Goal: Task Accomplishment & Management: Manage account settings

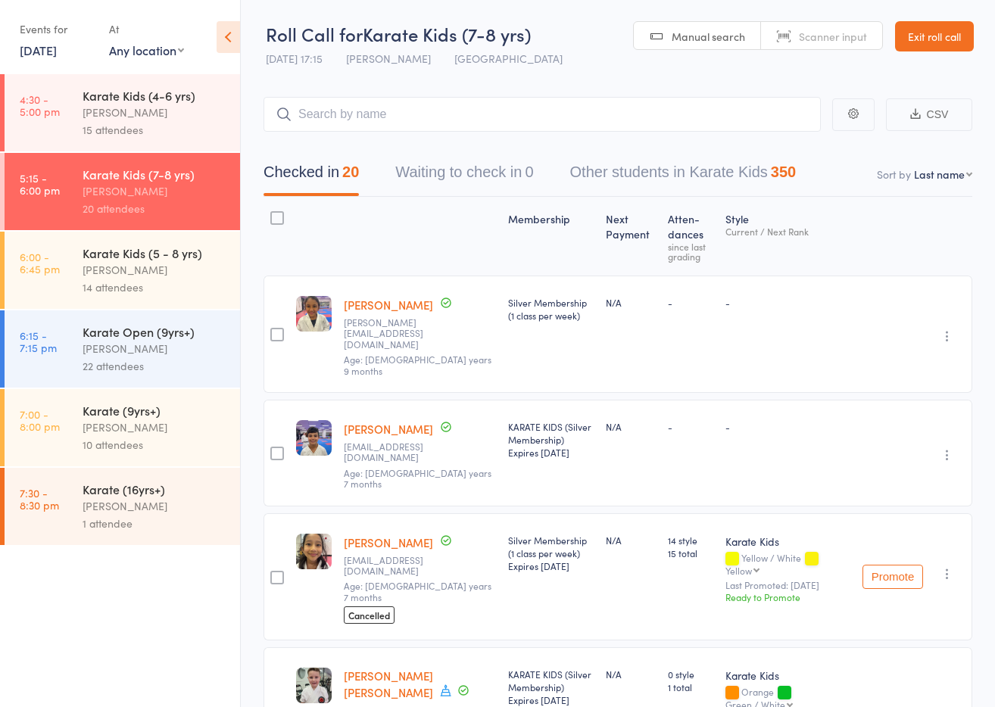
click at [942, 29] on link "Exit roll call" at bounding box center [934, 36] width 79 height 30
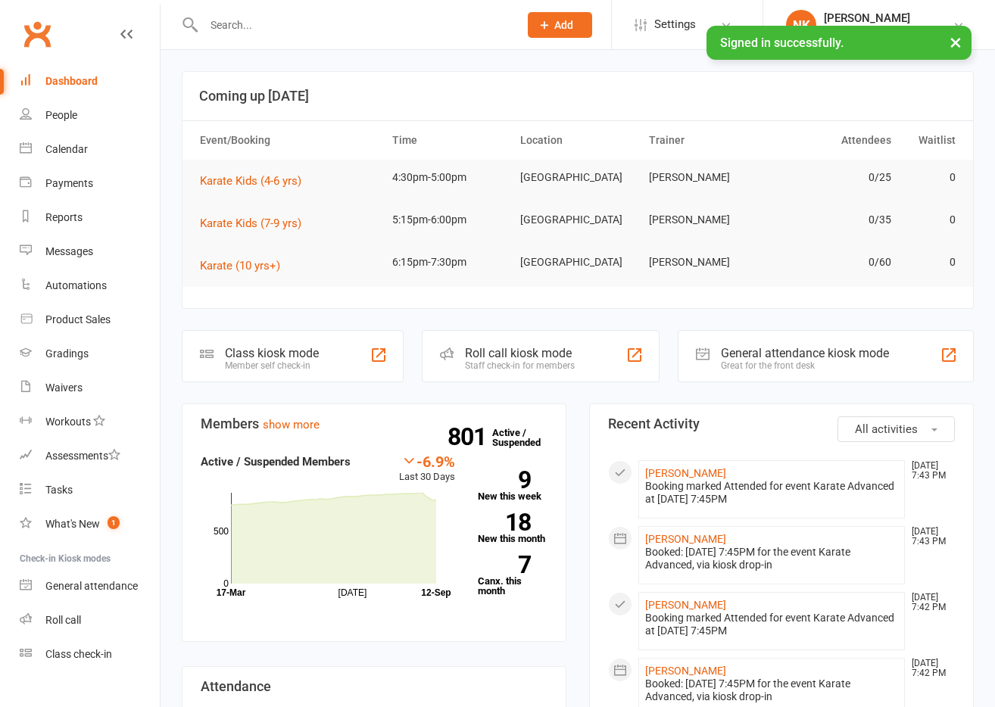
click at [307, 24] on input "text" at bounding box center [353, 24] width 309 height 21
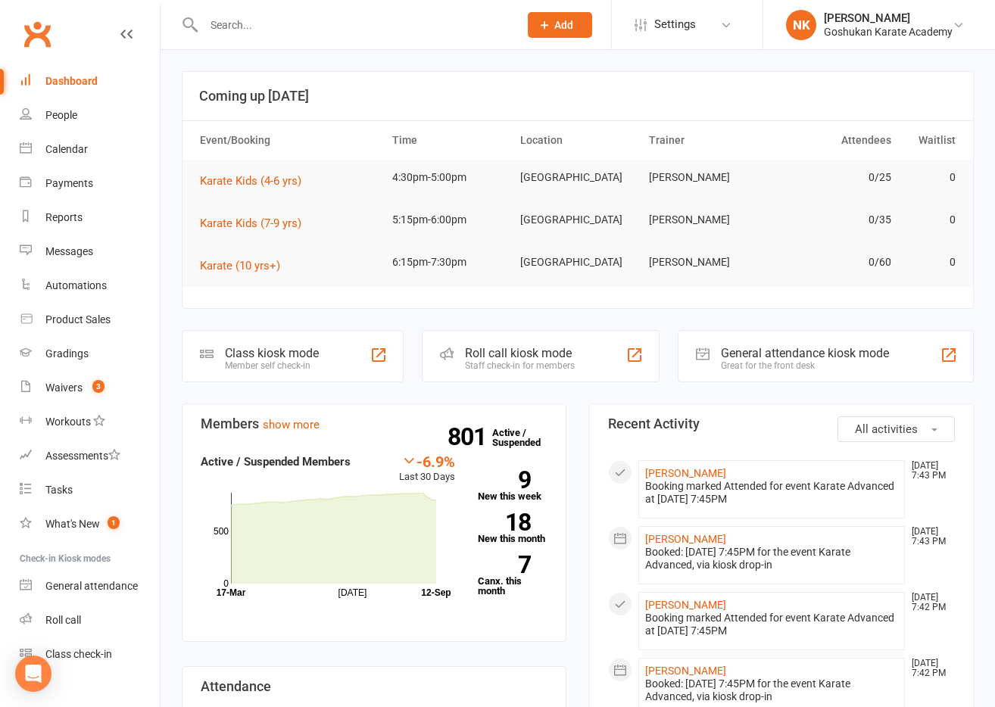
click at [307, 24] on input "text" at bounding box center [353, 24] width 309 height 21
click at [220, 18] on input "text" at bounding box center [353, 24] width 309 height 21
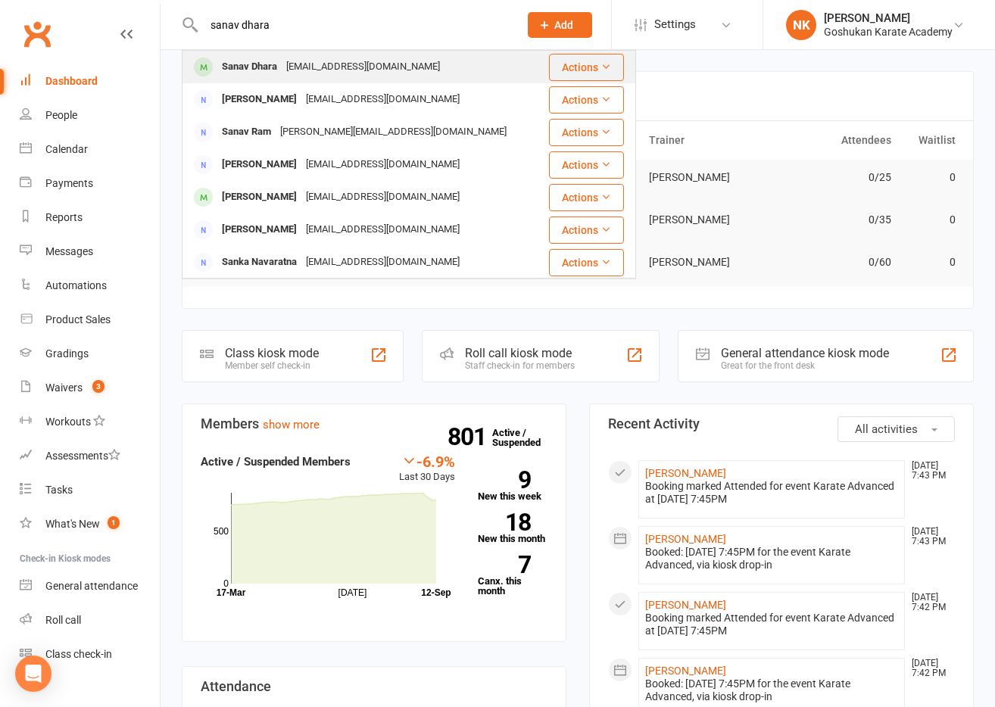
type input "sanav dhara"
click at [296, 71] on div "[EMAIL_ADDRESS][DOMAIN_NAME]" at bounding box center [363, 67] width 163 height 22
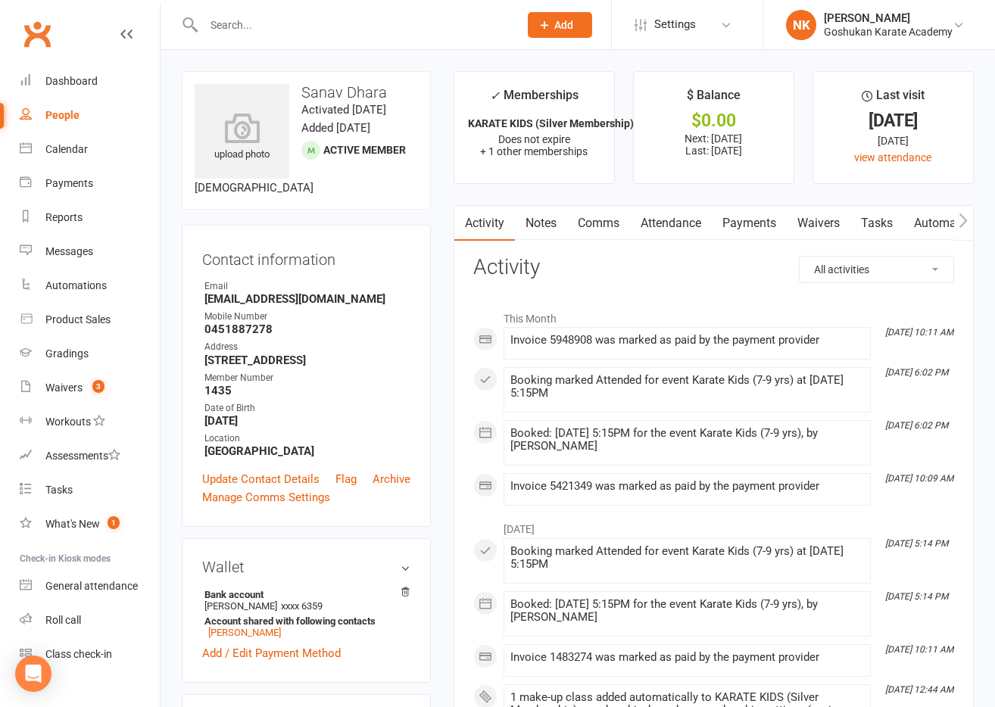
click at [678, 222] on link "Attendance" at bounding box center [671, 223] width 82 height 35
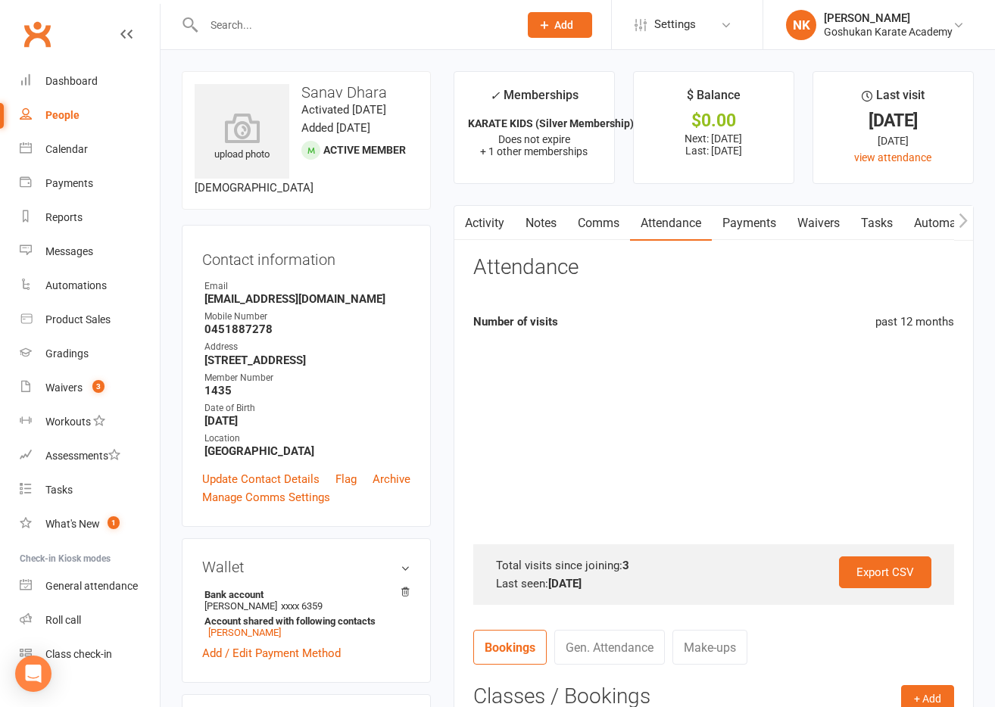
click at [755, 235] on link "Payments" at bounding box center [749, 223] width 75 height 35
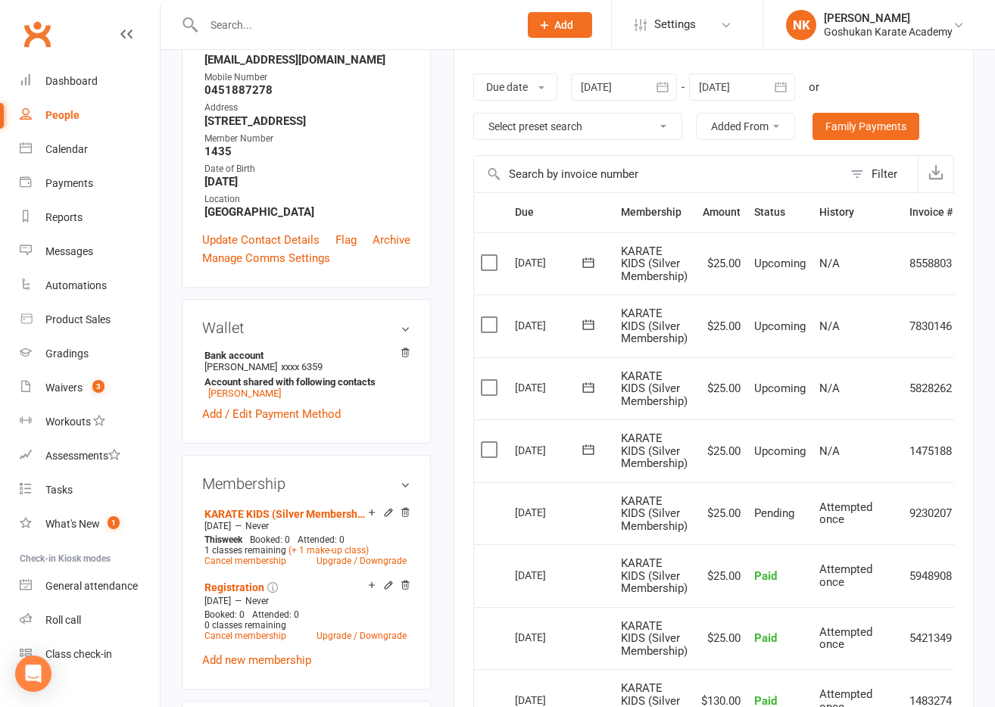
scroll to position [245, 0]
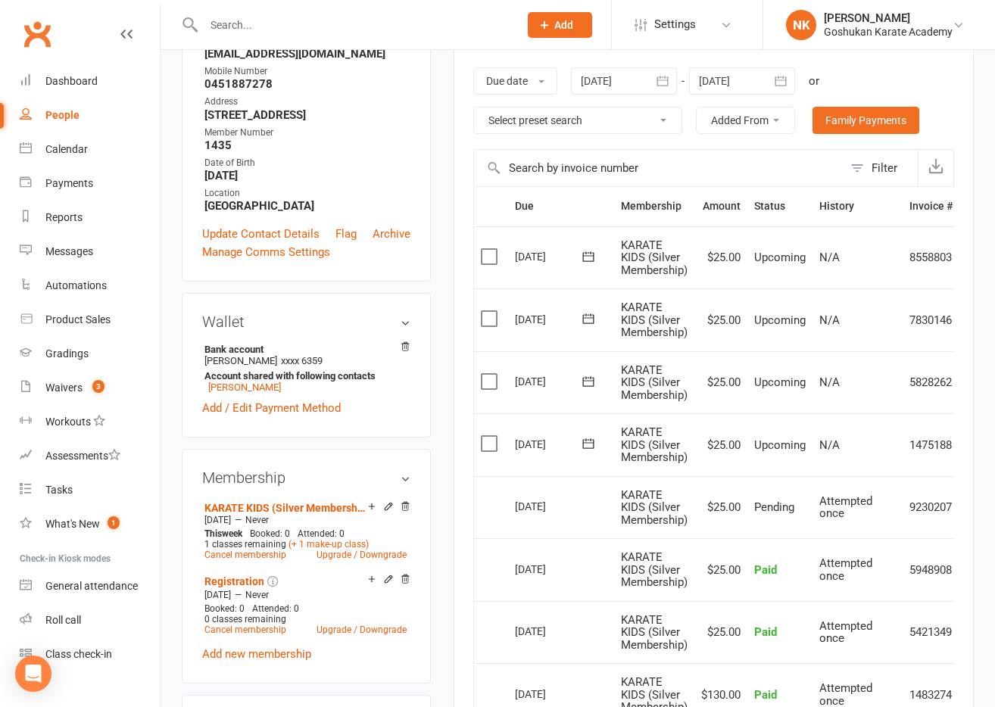
click at [718, 82] on div at bounding box center [742, 80] width 106 height 27
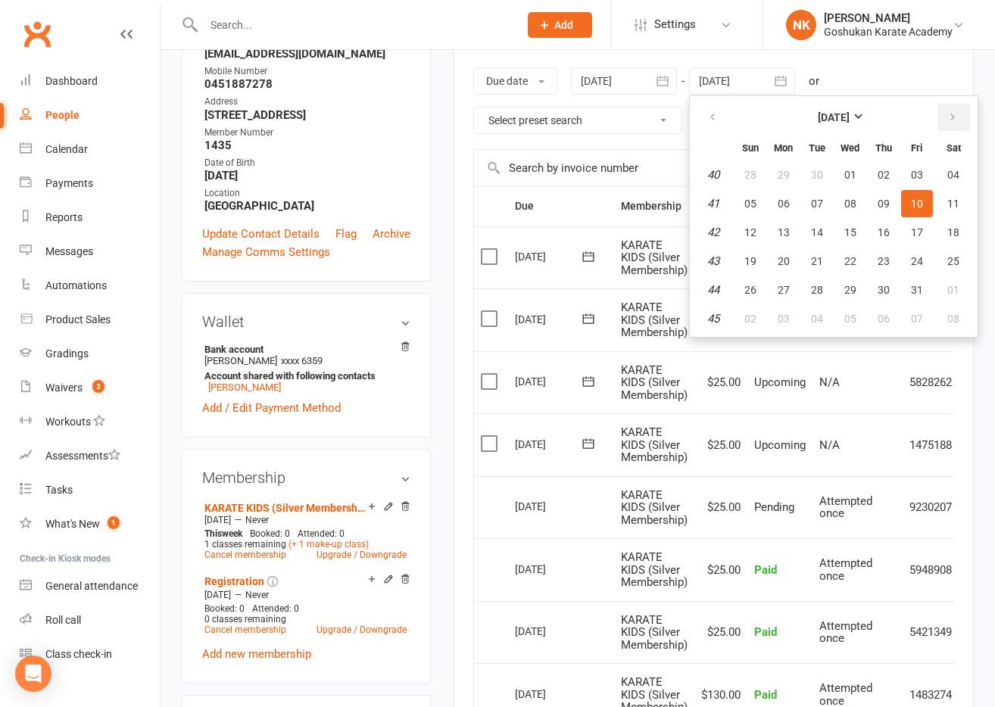
click at [949, 119] on icon "button" at bounding box center [952, 117] width 11 height 12
click at [821, 298] on button "25" at bounding box center [817, 289] width 32 height 27
type input "[DATE]"
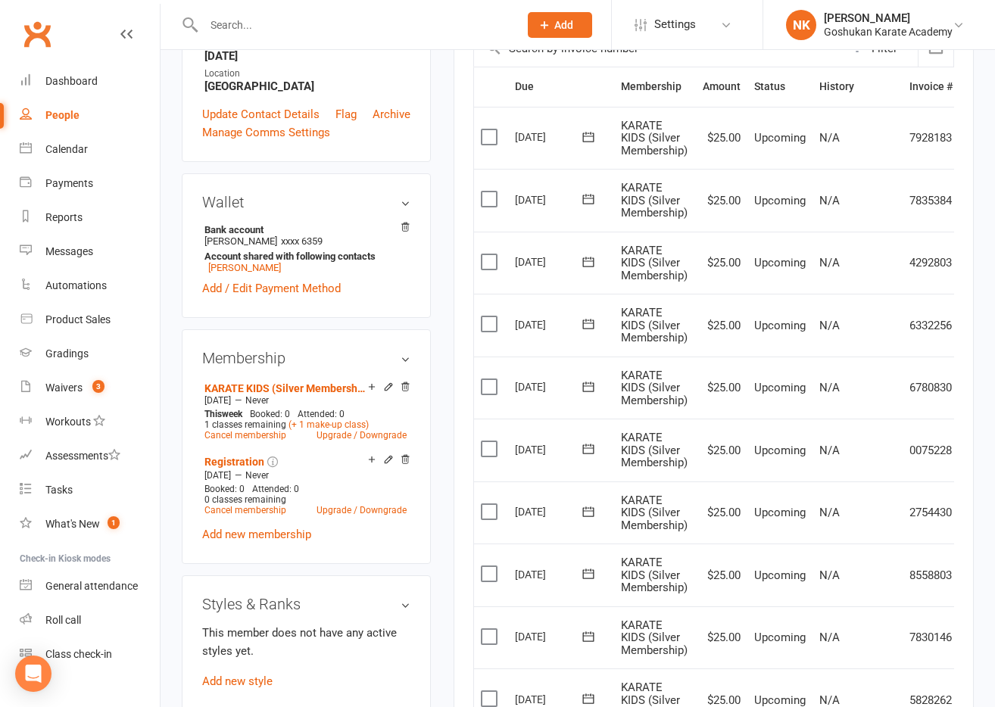
scroll to position [394, 0]
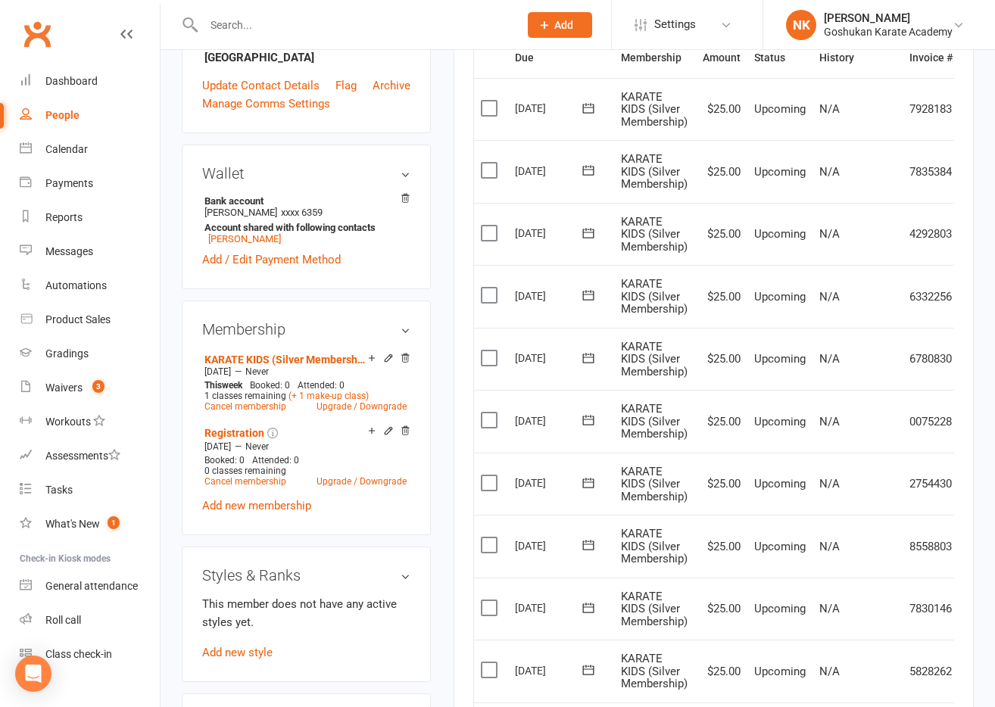
click at [491, 293] on label at bounding box center [491, 295] width 20 height 15
click at [491, 288] on input "checkbox" at bounding box center [486, 288] width 10 height 0
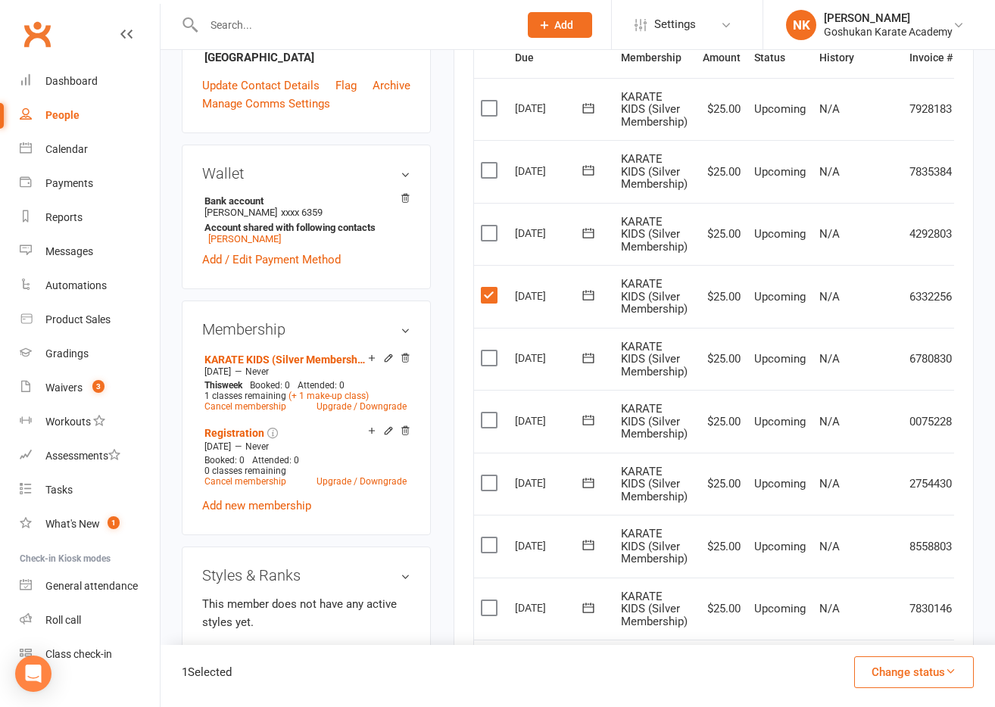
click at [486, 350] on label at bounding box center [491, 357] width 20 height 15
click at [486, 350] on input "checkbox" at bounding box center [486, 350] width 10 height 0
click at [486, 413] on label at bounding box center [491, 420] width 20 height 15
click at [486, 413] on input "checkbox" at bounding box center [486, 413] width 10 height 0
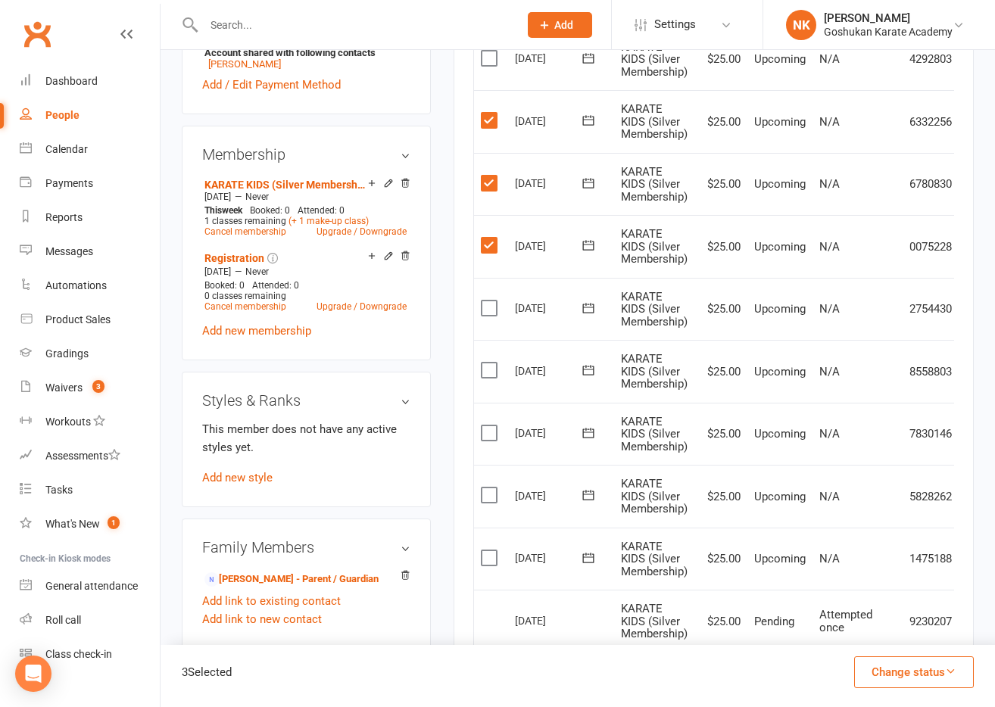
scroll to position [569, 0]
click at [487, 304] on label at bounding box center [491, 307] width 20 height 15
click at [487, 300] on input "checkbox" at bounding box center [486, 300] width 10 height 0
click at [491, 366] on label at bounding box center [491, 369] width 20 height 15
click at [491, 362] on input "checkbox" at bounding box center [486, 362] width 10 height 0
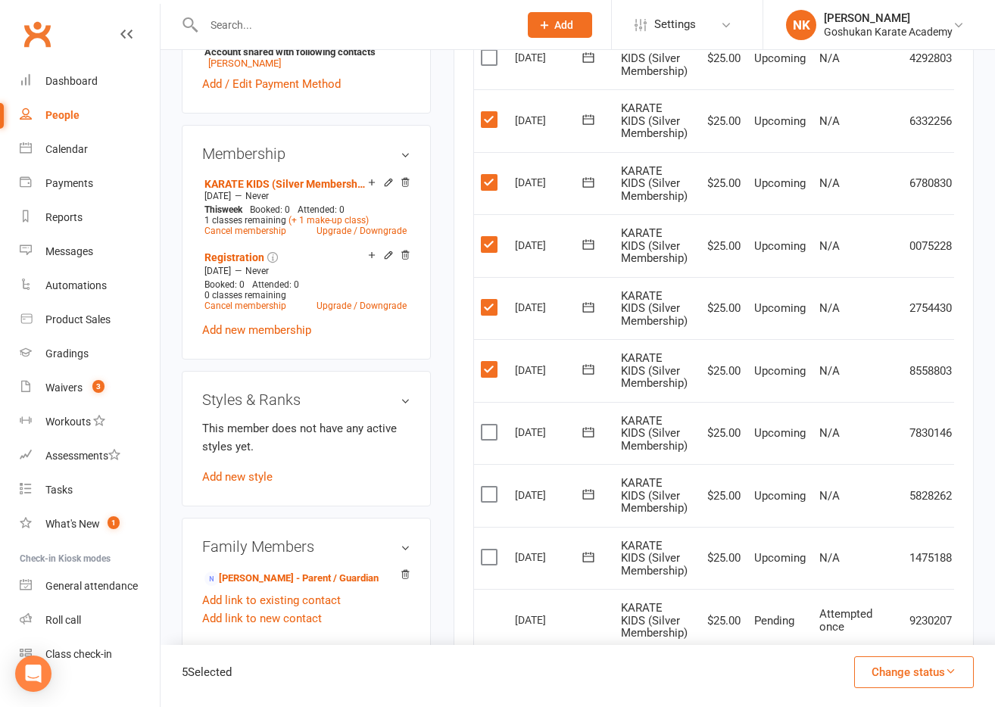
click at [491, 429] on label at bounding box center [491, 432] width 20 height 15
click at [491, 425] on input "checkbox" at bounding box center [486, 425] width 10 height 0
click at [490, 490] on label at bounding box center [491, 494] width 20 height 15
click at [490, 487] on input "checkbox" at bounding box center [486, 487] width 10 height 0
click at [492, 559] on label at bounding box center [491, 557] width 20 height 15
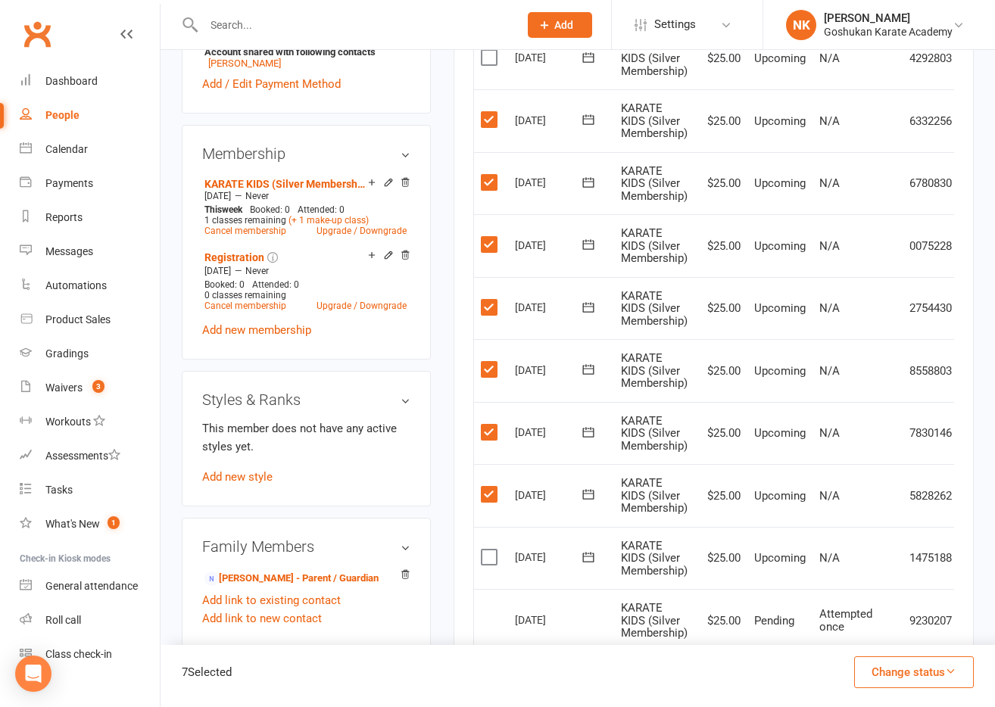
click at [491, 550] on input "checkbox" at bounding box center [486, 550] width 10 height 0
click at [913, 671] on button "Change status" at bounding box center [914, 672] width 120 height 32
click at [905, 643] on link "Skipped" at bounding box center [898, 631] width 150 height 30
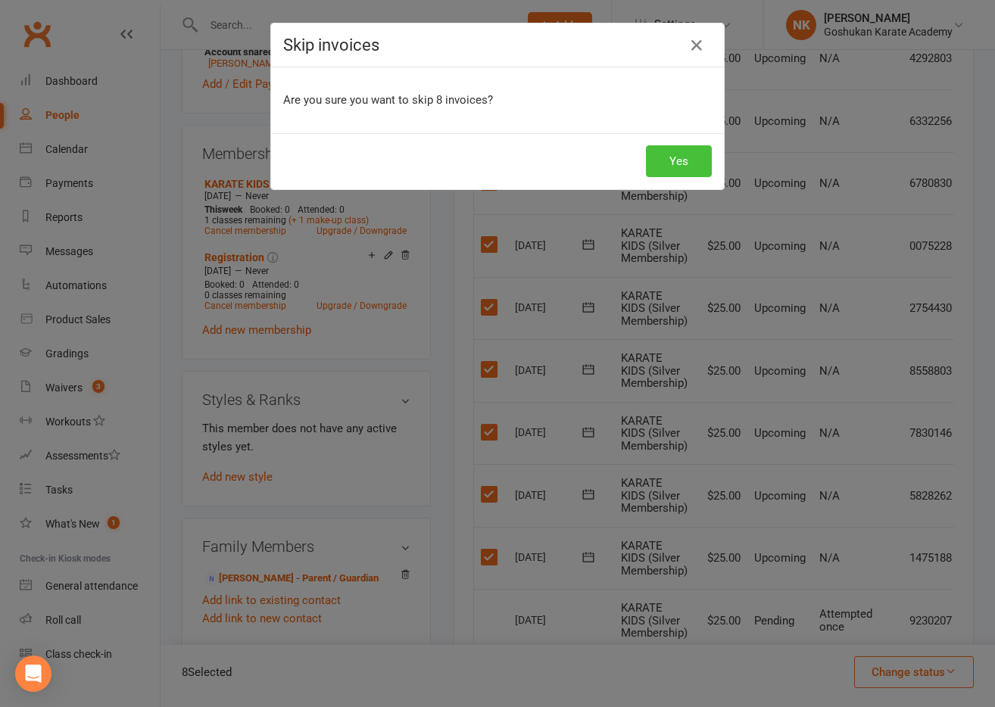
click at [678, 159] on button "Yes" at bounding box center [679, 161] width 66 height 32
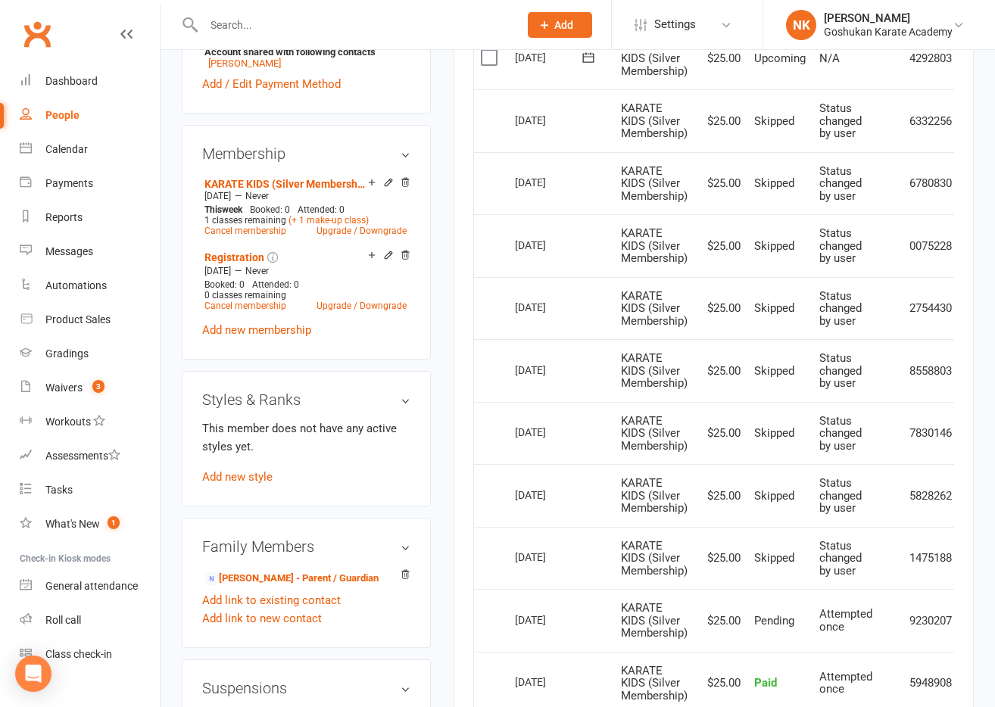
click at [257, 23] on input "text" at bounding box center [353, 24] width 309 height 21
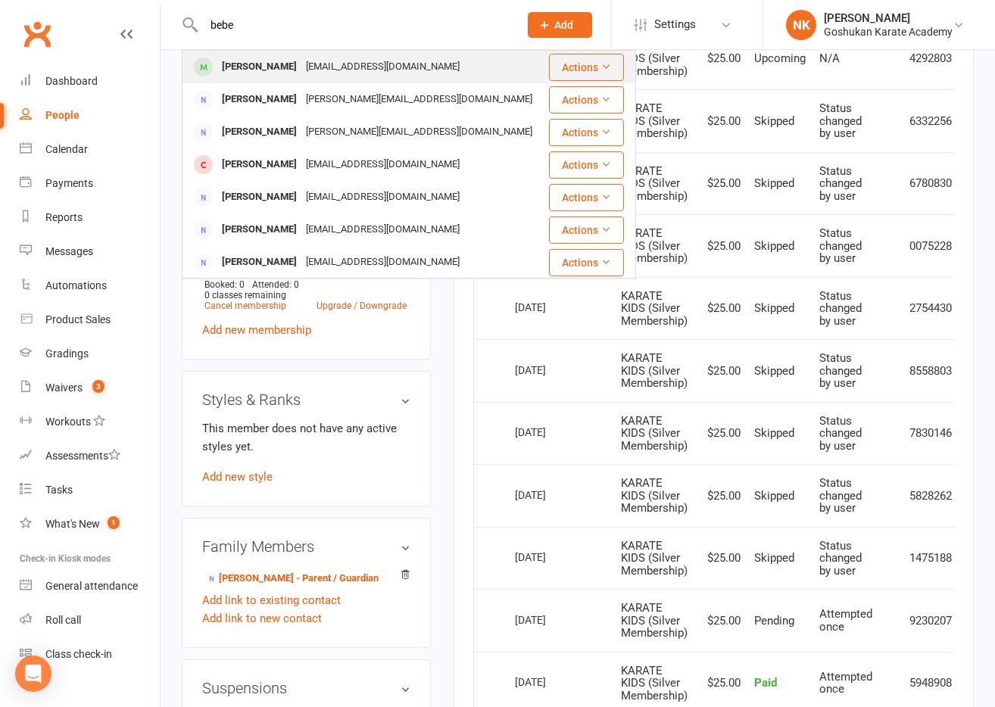
type input "bebe"
click at [261, 75] on div "[PERSON_NAME]" at bounding box center [259, 67] width 84 height 22
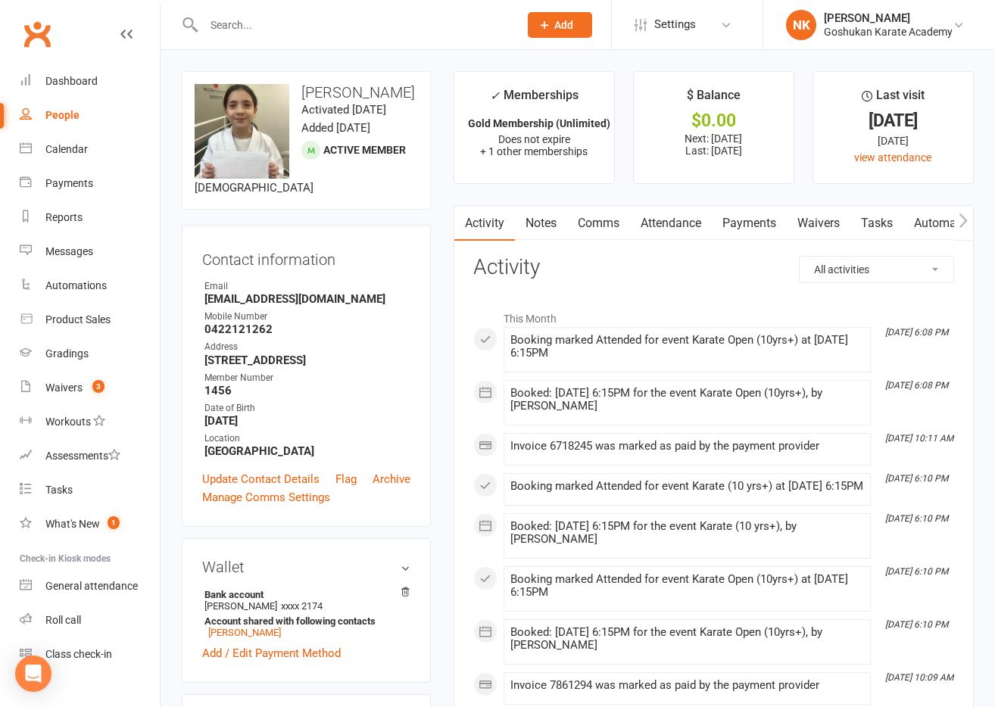
click at [33, 28] on link "Clubworx" at bounding box center [37, 34] width 38 height 38
